Goal: Navigation & Orientation: Find specific page/section

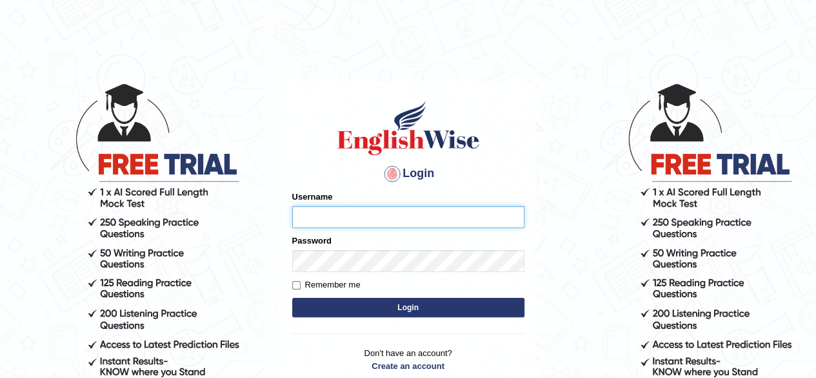
type input "[PERSON_NAME]"
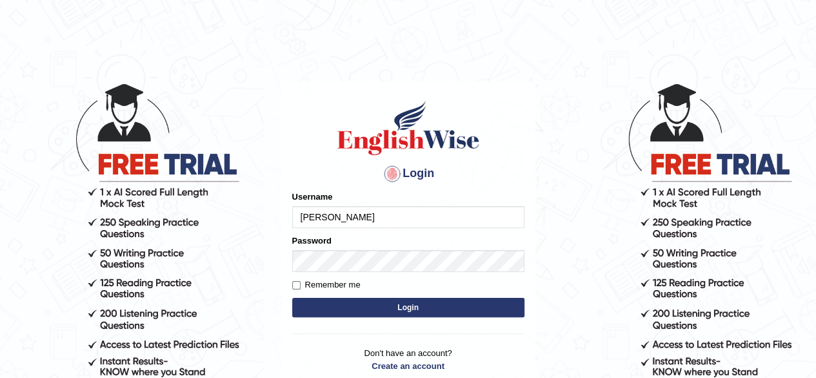
click at [351, 285] on label "Remember me" at bounding box center [326, 284] width 68 height 13
click at [301, 285] on input "Remember me" at bounding box center [296, 285] width 8 height 8
checkbox input "true"
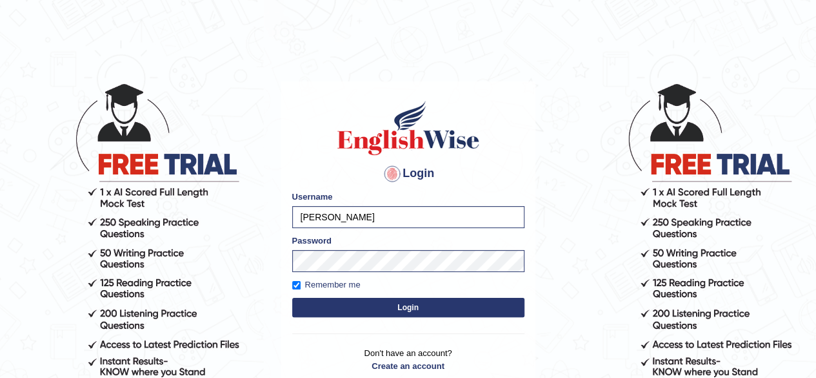
click at [407, 305] on button "Login" at bounding box center [408, 307] width 232 height 19
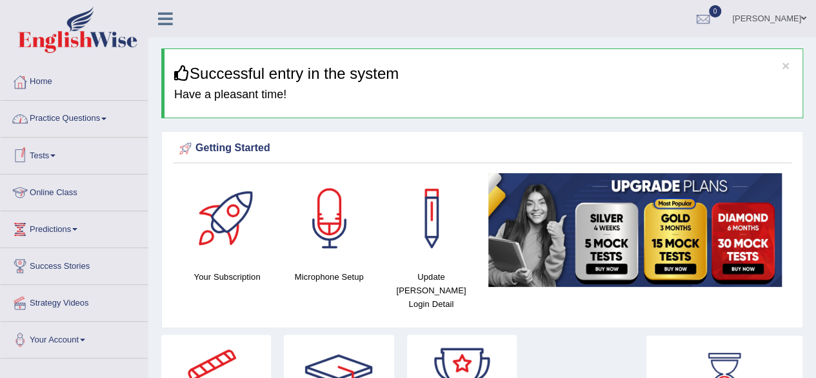
click at [58, 188] on link "Online Class" at bounding box center [74, 190] width 147 height 32
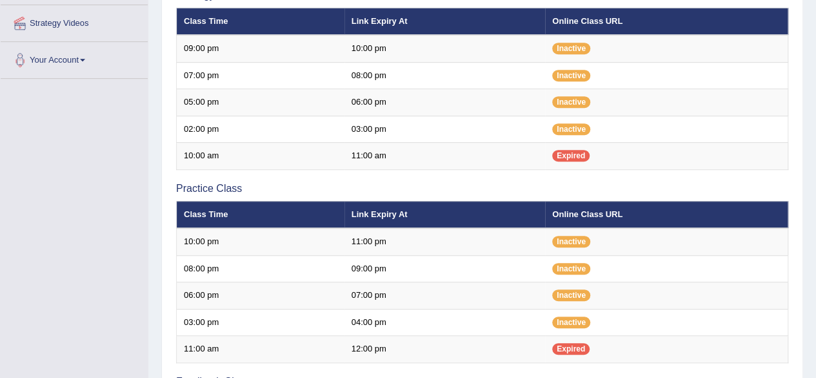
scroll to position [276, 0]
